Goal: Task Accomplishment & Management: Manage account settings

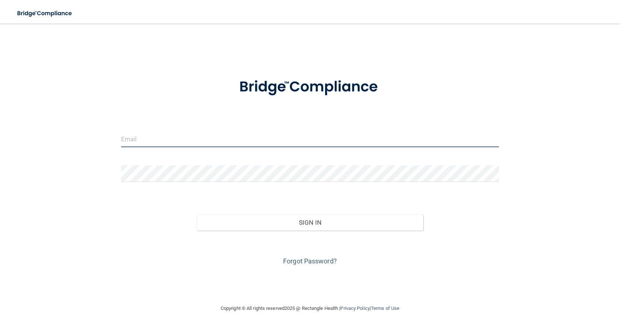
click at [154, 138] on input "email" at bounding box center [310, 139] width 378 height 17
type input "[EMAIL_ADDRESS][DOMAIN_NAME]"
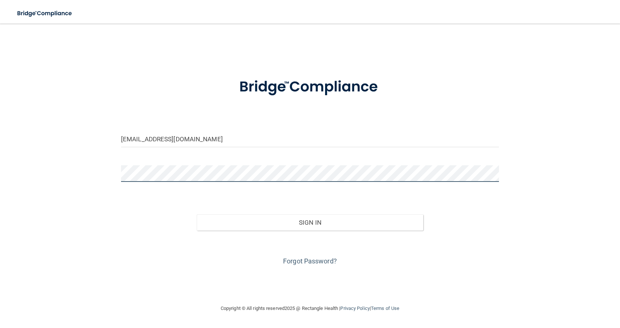
click at [197, 214] on button "Sign In" at bounding box center [310, 222] width 227 height 16
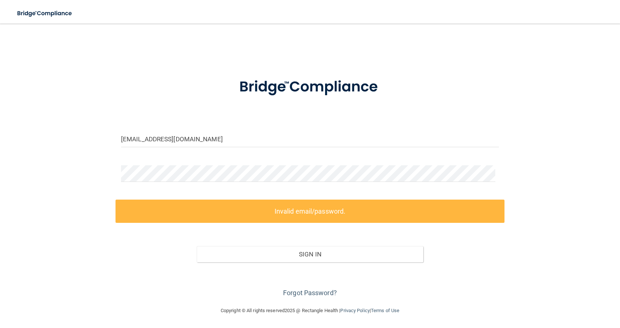
click at [339, 207] on label "Invalid email/password." at bounding box center [309, 211] width 389 height 23
click at [299, 291] on link "Forgot Password?" at bounding box center [310, 293] width 54 height 8
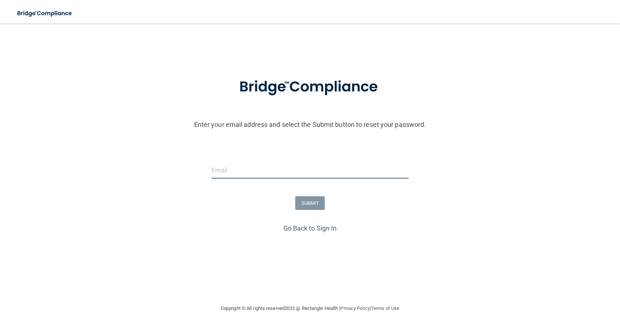
click at [234, 178] on input "email" at bounding box center [309, 170] width 197 height 17
type input "[EMAIL_ADDRESS][DOMAIN_NAME]"
click at [308, 202] on button "SUBMIT" at bounding box center [310, 203] width 30 height 14
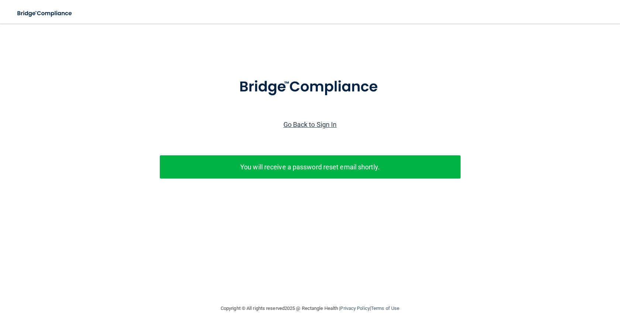
click at [315, 125] on link "Go Back to Sign In" at bounding box center [310, 125] width 54 height 8
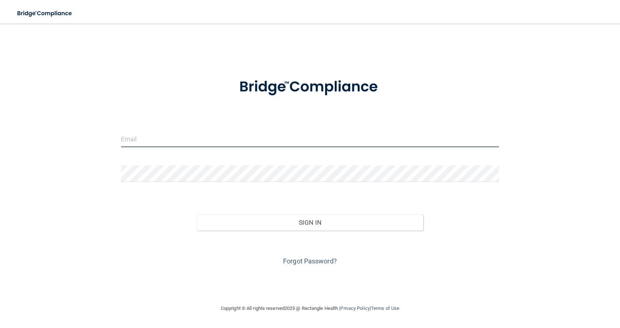
click at [159, 134] on input "email" at bounding box center [310, 139] width 378 height 17
type input "[EMAIL_ADDRESS][DOMAIN_NAME]"
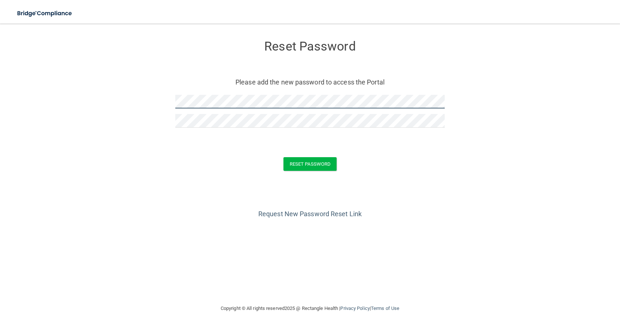
click at [145, 105] on form "Reset Password Please add the new password to access the Portal Reset Password …" at bounding box center [310, 107] width 590 height 152
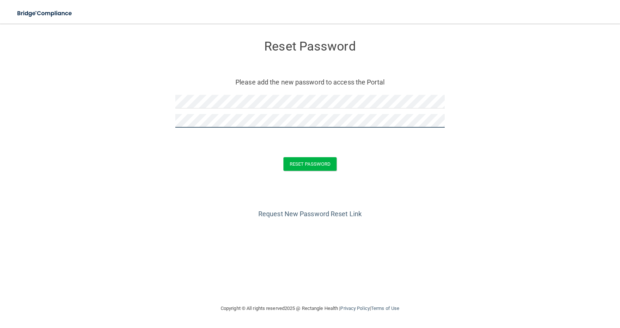
click at [144, 120] on form "Reset Password Please add the new password to access the Portal Reset Password …" at bounding box center [310, 107] width 590 height 152
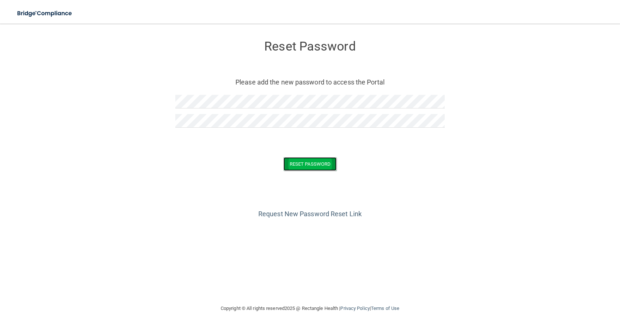
click at [307, 163] on button "Reset Password" at bounding box center [309, 164] width 53 height 14
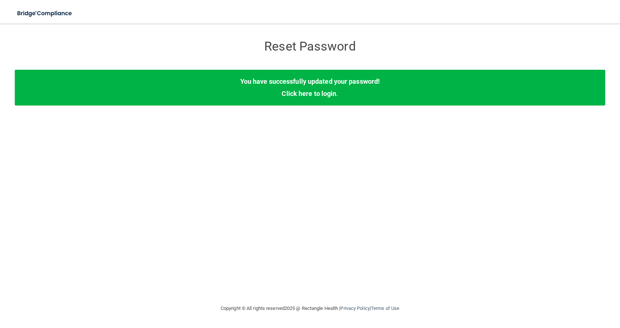
click at [285, 100] on div "You have successfully updated your password! Click here to login ." at bounding box center [310, 87] width 590 height 35
click at [303, 92] on link "Click here to login" at bounding box center [309, 94] width 55 height 8
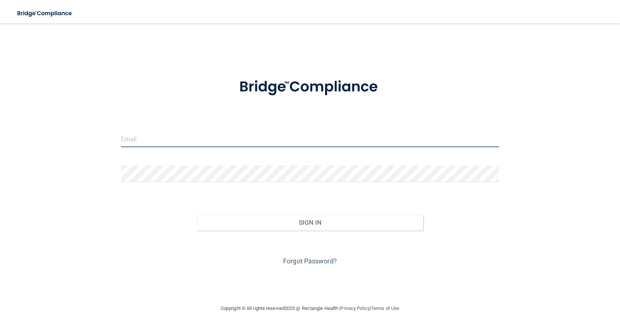
click at [175, 132] on input "email" at bounding box center [310, 139] width 378 height 17
type input "[EMAIL_ADDRESS][DOMAIN_NAME]"
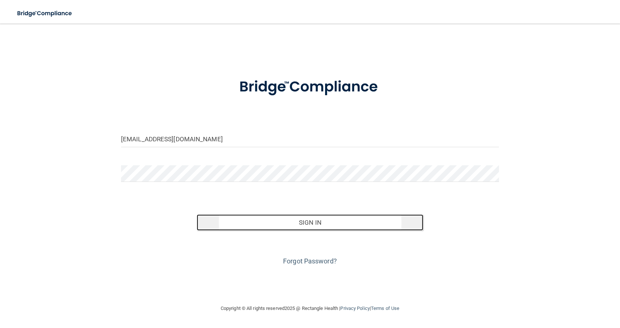
click at [311, 221] on button "Sign In" at bounding box center [310, 222] width 227 height 16
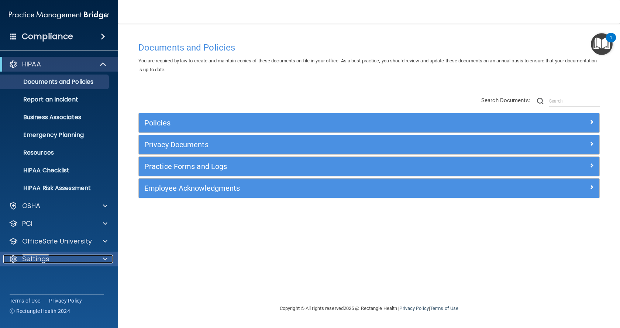
click at [49, 260] on div "Settings" at bounding box center [49, 259] width 92 height 9
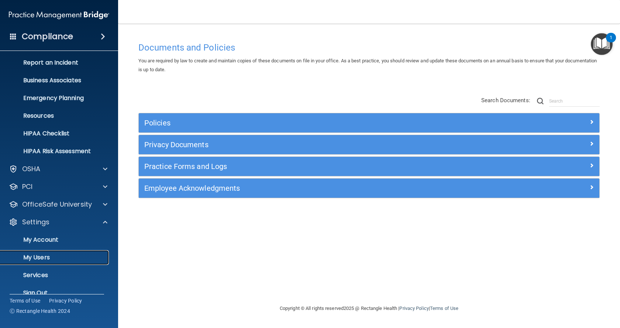
click at [62, 259] on p "My Users" at bounding box center [55, 257] width 101 height 7
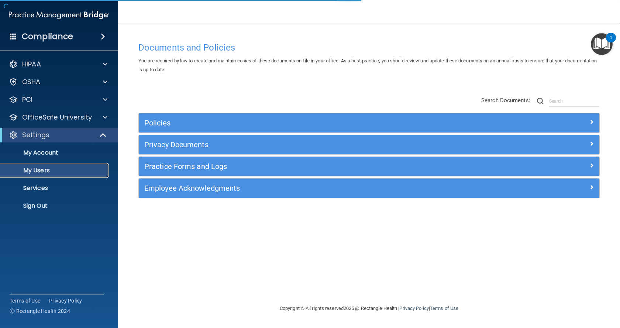
select select "20"
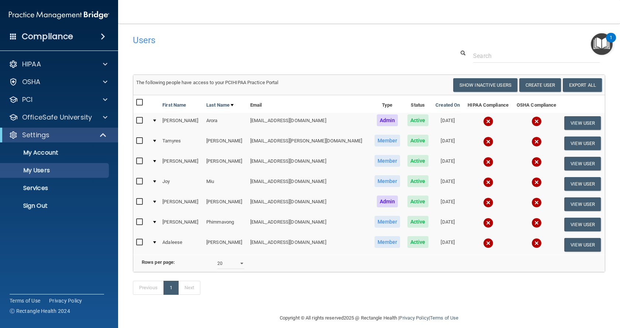
click at [141, 141] on input "checkbox" at bounding box center [140, 141] width 8 height 6
checkbox input "true"
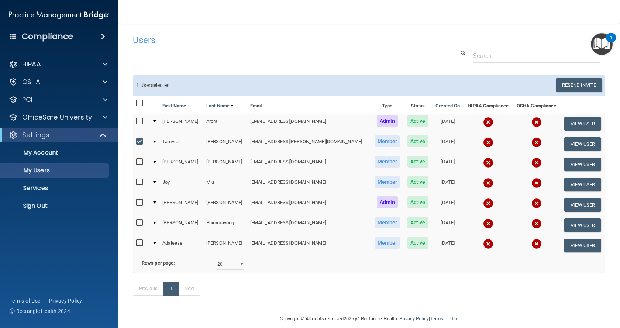
scroll to position [20, 0]
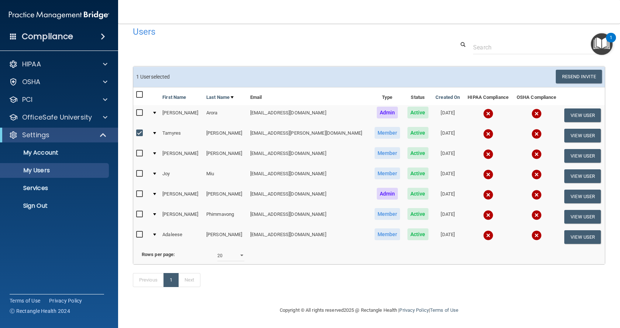
click at [155, 125] on td at bounding box center [154, 135] width 10 height 20
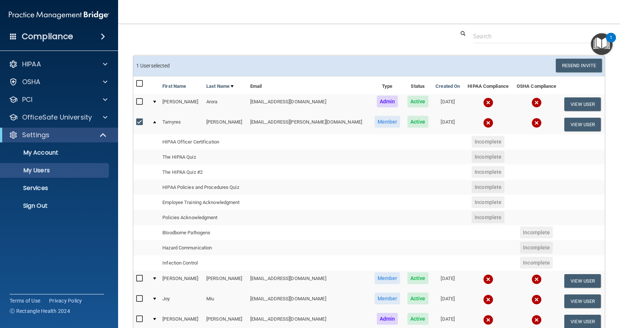
click at [407, 125] on span "Active" at bounding box center [417, 122] width 21 height 12
click at [407, 123] on span "Active" at bounding box center [417, 122] width 21 height 12
click at [375, 124] on span "Member" at bounding box center [388, 122] width 26 height 12
click at [156, 121] on div at bounding box center [154, 122] width 3 height 2
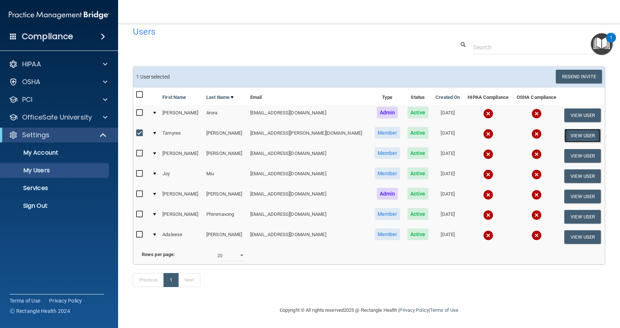
click at [572, 129] on button "View User" at bounding box center [582, 136] width 37 height 14
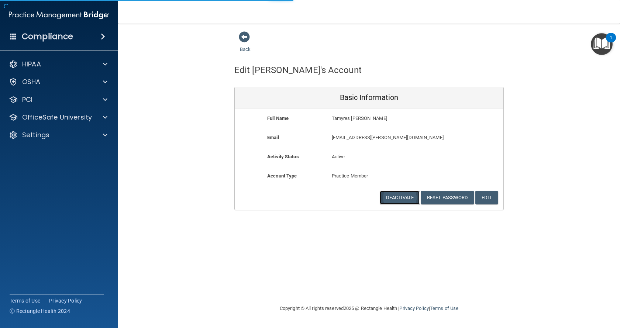
click at [397, 199] on button "Deactivate" at bounding box center [400, 198] width 40 height 14
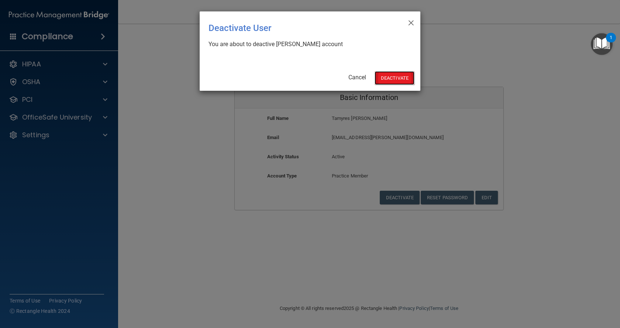
click at [392, 76] on button "Deactivate" at bounding box center [395, 78] width 40 height 14
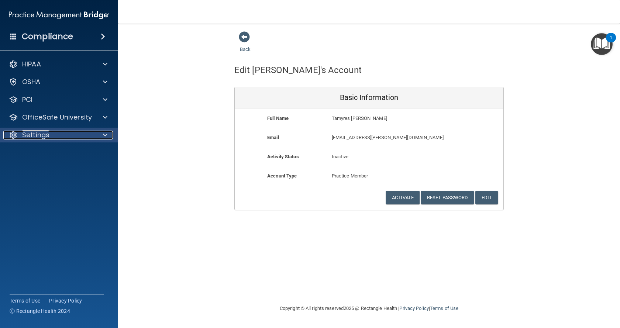
click at [32, 137] on p "Settings" at bounding box center [35, 135] width 27 height 9
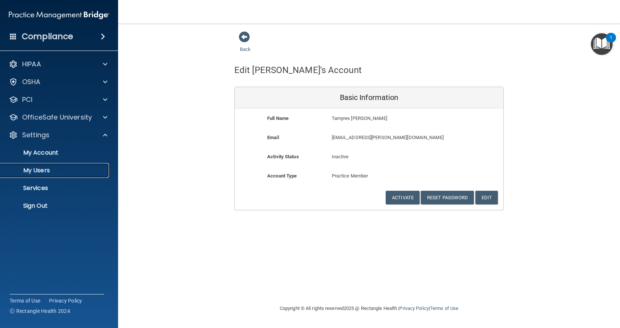
click at [37, 169] on p "My Users" at bounding box center [55, 170] width 101 height 7
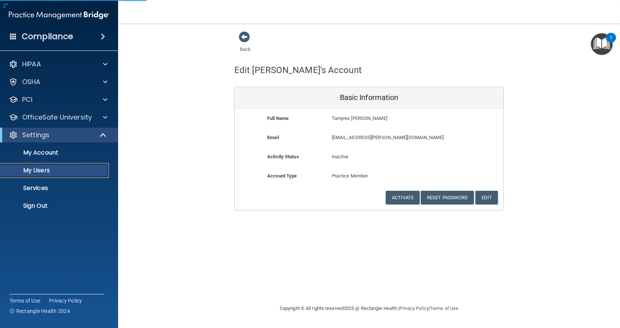
select select "20"
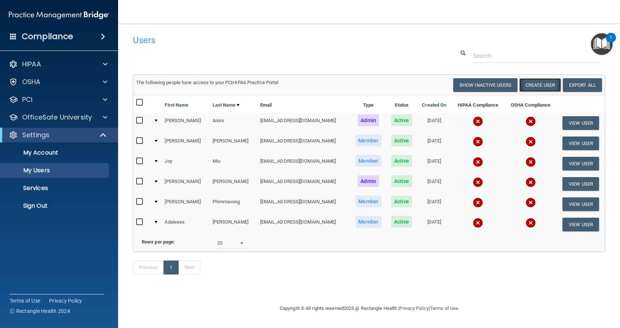
click at [533, 82] on button "Create User" at bounding box center [540, 85] width 42 height 14
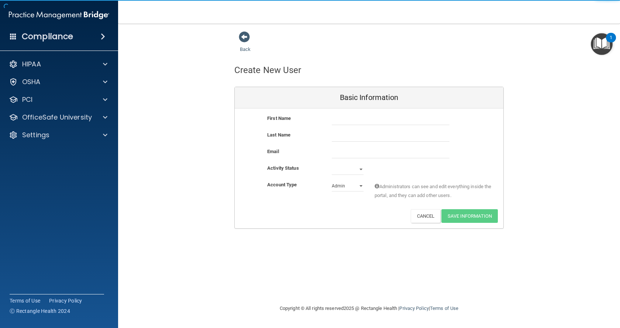
click at [322, 118] on div "First Name" at bounding box center [294, 118] width 65 height 9
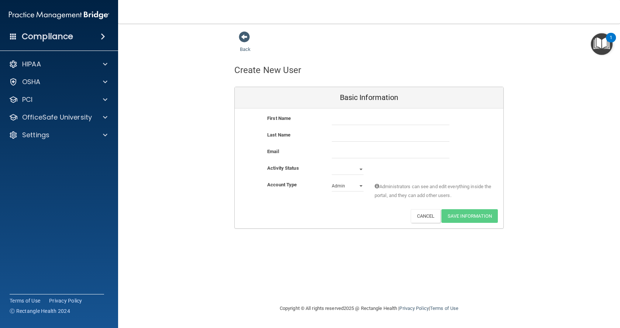
click at [328, 123] on div at bounding box center [390, 119] width 129 height 11
click at [342, 116] on input "text" at bounding box center [391, 119] width 118 height 11
type input "Natasha"
click at [346, 131] on input "text" at bounding box center [391, 136] width 118 height 11
type input "Shapiro"
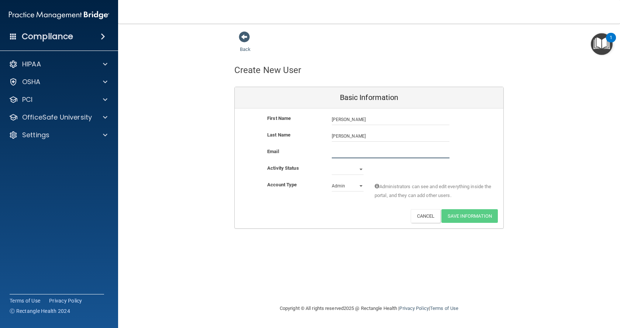
click at [359, 149] on input "email" at bounding box center [391, 152] width 118 height 11
click at [363, 167] on select "Active Inactive" at bounding box center [348, 169] width 32 height 11
select select "active"
click at [332, 164] on select "Active Inactive" at bounding box center [348, 169] width 32 height 11
click at [362, 183] on select "Admin Member" at bounding box center [348, 185] width 32 height 11
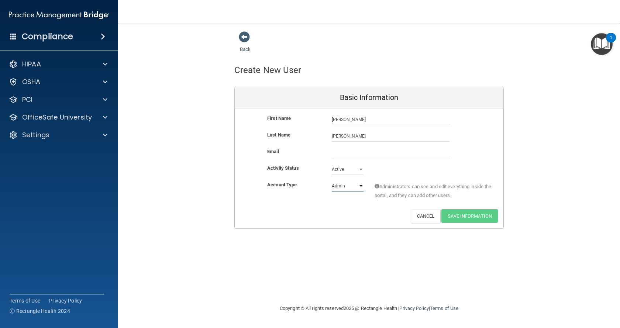
select select "practice_member"
click at [332, 180] on select "Admin Member" at bounding box center [348, 185] width 32 height 11
click at [349, 149] on input "email" at bounding box center [391, 152] width 118 height 11
paste input "nshapiro89@gmail.com"
type input "nshapiro89@gmail.com"
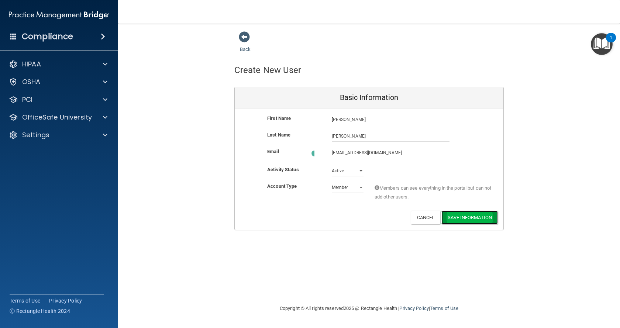
click at [470, 214] on button "Save Information" at bounding box center [469, 218] width 56 height 14
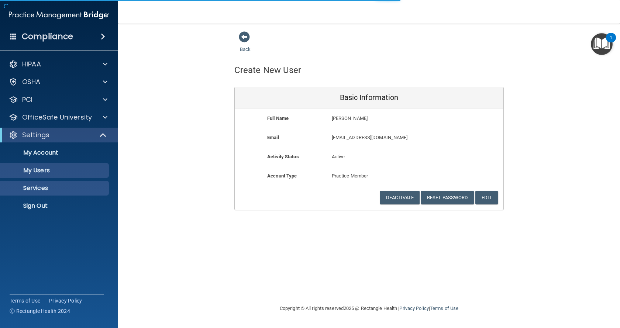
select select "20"
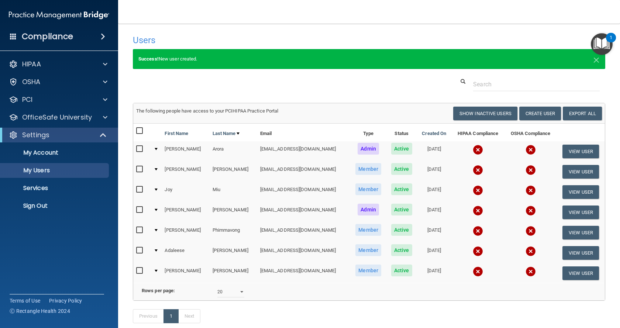
scroll to position [37, 0]
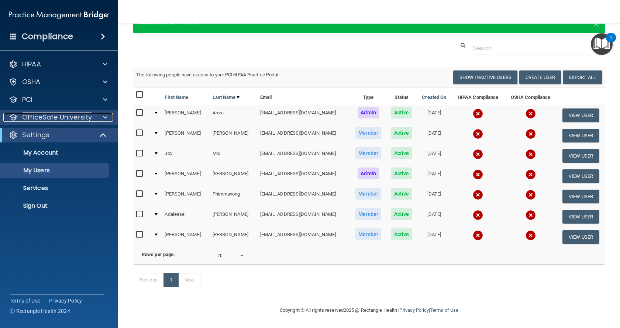
click at [106, 117] on span at bounding box center [105, 117] width 4 height 9
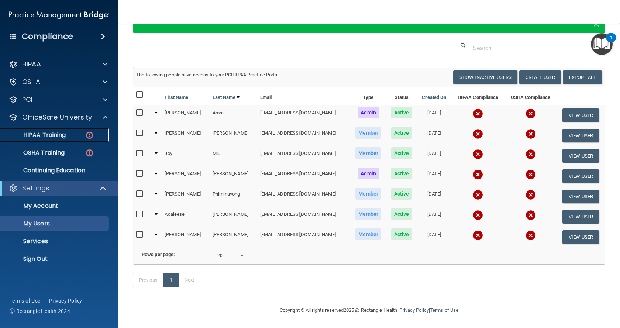
click at [65, 134] on p "HIPAA Training" at bounding box center [35, 134] width 61 height 7
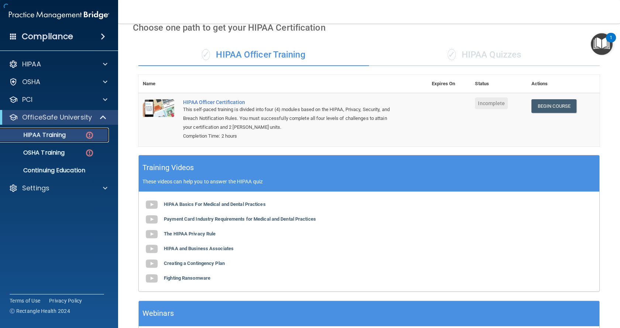
scroll to position [149, 0]
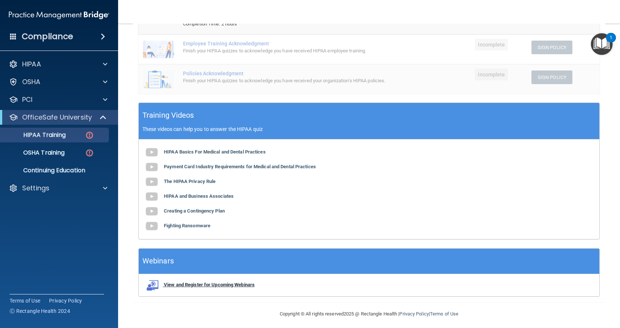
click at [189, 287] on b "View and Register for Upcoming Webinars" at bounding box center [209, 285] width 91 height 6
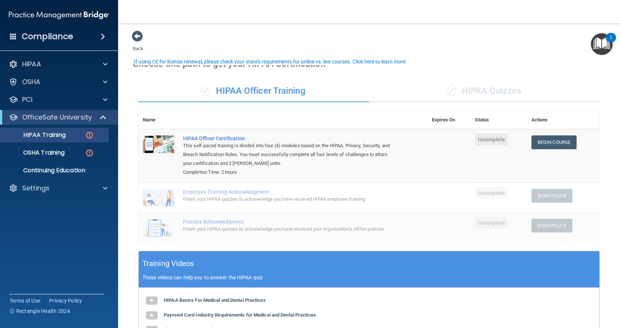
scroll to position [0, 0]
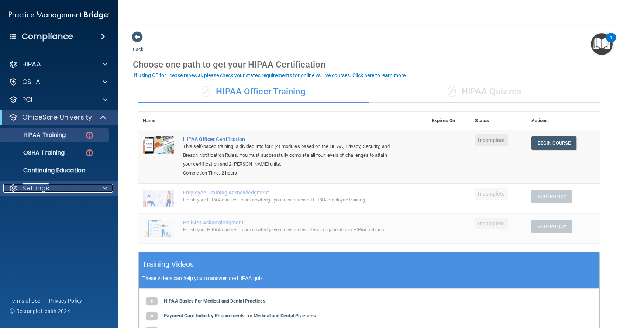
click at [49, 186] on p "Settings" at bounding box center [35, 188] width 27 height 9
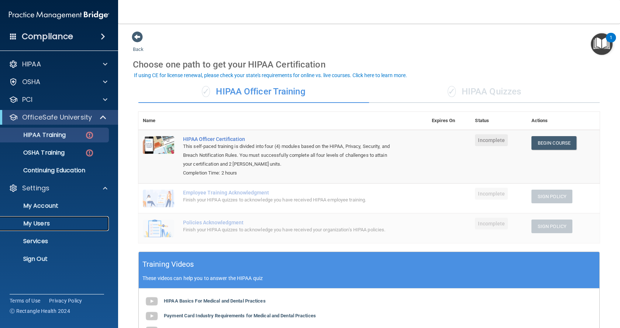
click at [48, 225] on p "My Users" at bounding box center [55, 223] width 101 height 7
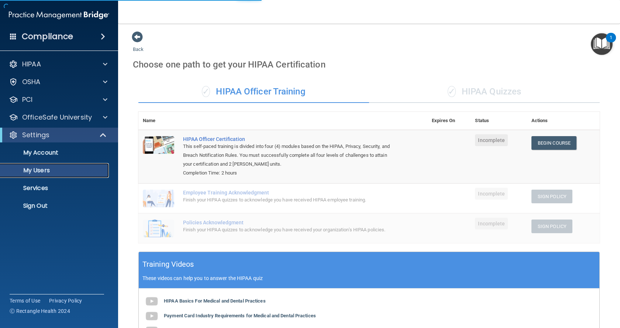
select select "20"
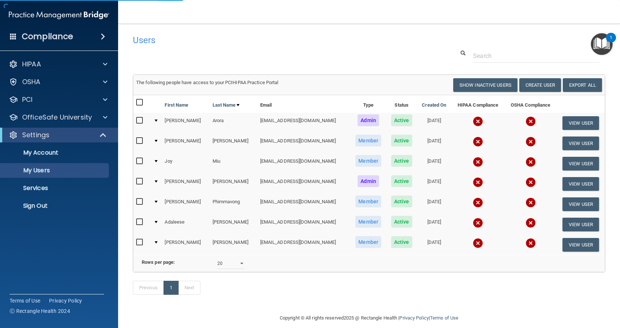
click at [136, 182] on input "checkbox" at bounding box center [140, 182] width 8 height 6
checkbox input "true"
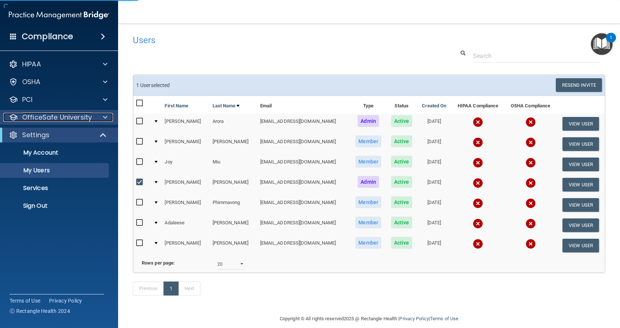
click at [43, 114] on p "OfficeSafe University" at bounding box center [57, 117] width 70 height 9
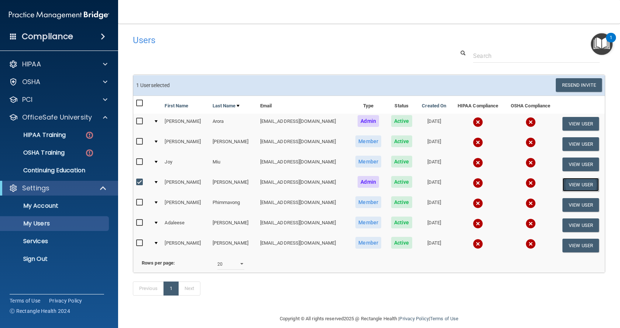
click at [580, 182] on button "View User" at bounding box center [580, 185] width 37 height 14
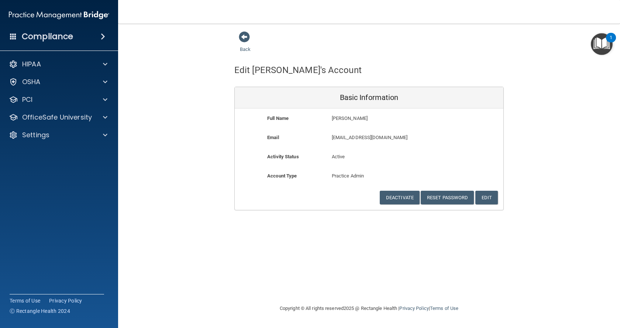
click at [595, 42] on img "Open Resource Center, 1 new notification" at bounding box center [602, 44] width 22 height 22
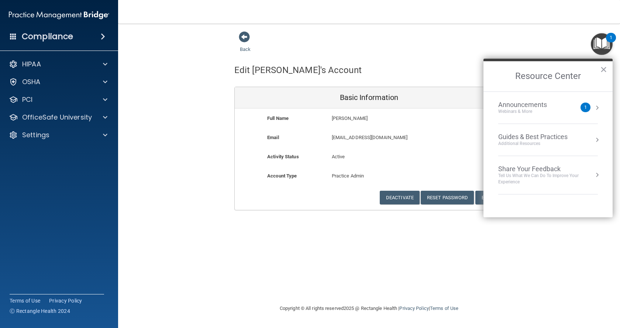
click at [528, 107] on div "Announcements" at bounding box center [529, 105] width 63 height 8
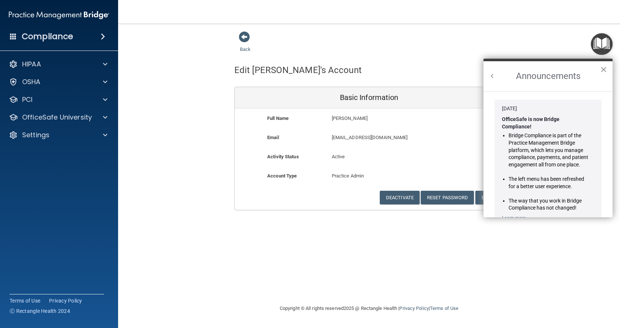
click at [603, 71] on button "×" at bounding box center [603, 69] width 7 height 12
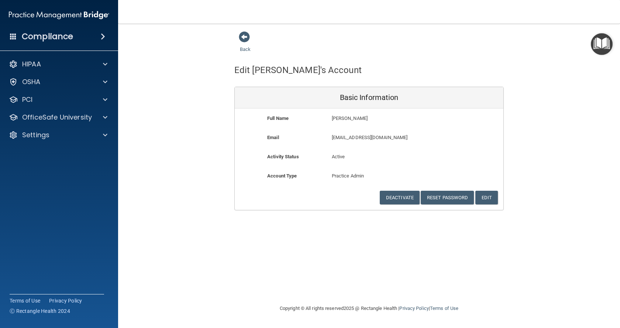
click at [603, 41] on img "Open Resource Center" at bounding box center [602, 44] width 22 height 22
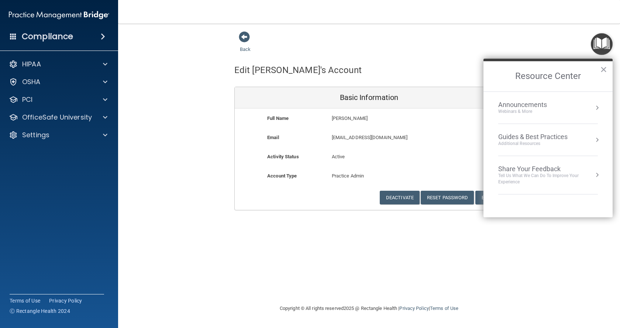
click at [586, 102] on div "Announcements Webinars & More" at bounding box center [548, 108] width 100 height 14
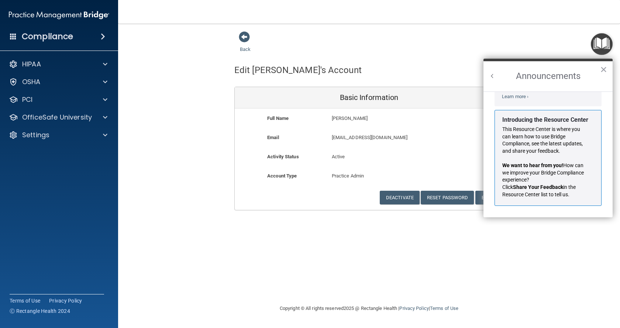
scroll to position [130, 0]
click at [461, 61] on div "Edit Georgianne's Account Basic Information Full Name Georgianne Nobile Georgia…" at bounding box center [368, 132] width 269 height 156
click at [46, 110] on div "OfficeSafe University" at bounding box center [59, 117] width 118 height 15
click at [101, 112] on div "OfficeSafe University" at bounding box center [59, 117] width 118 height 15
click at [602, 69] on button "×" at bounding box center [603, 69] width 7 height 12
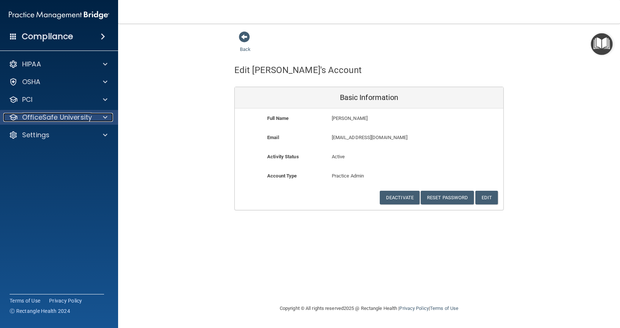
click at [107, 116] on div at bounding box center [104, 117] width 18 height 9
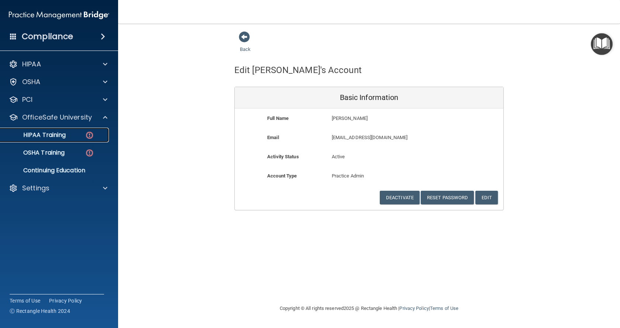
click at [91, 132] on img at bounding box center [89, 135] width 9 height 9
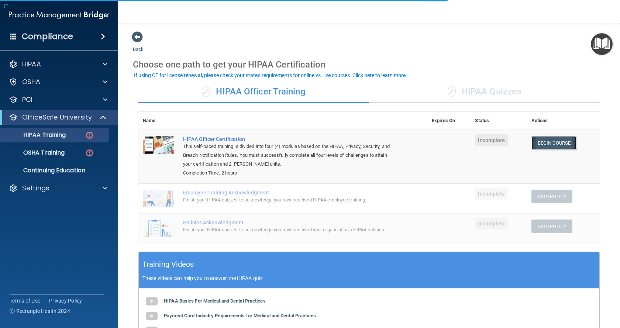
click at [551, 143] on link "Begin Course" at bounding box center [553, 143] width 45 height 14
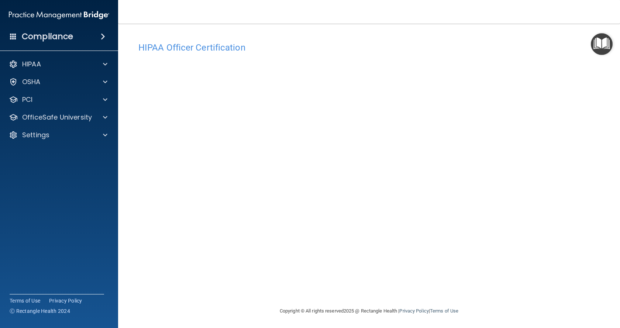
scroll to position [1, 0]
click at [599, 42] on img "Open Resource Center" at bounding box center [602, 44] width 22 height 22
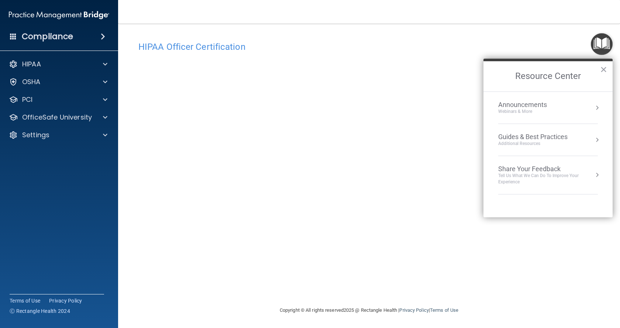
click at [498, 12] on nav "Toggle navigation Georgianne Nobile stardental12@gmail.com Manage My Enterprise…" at bounding box center [369, 12] width 502 height 24
